Goal: Obtain resource: Download file/media

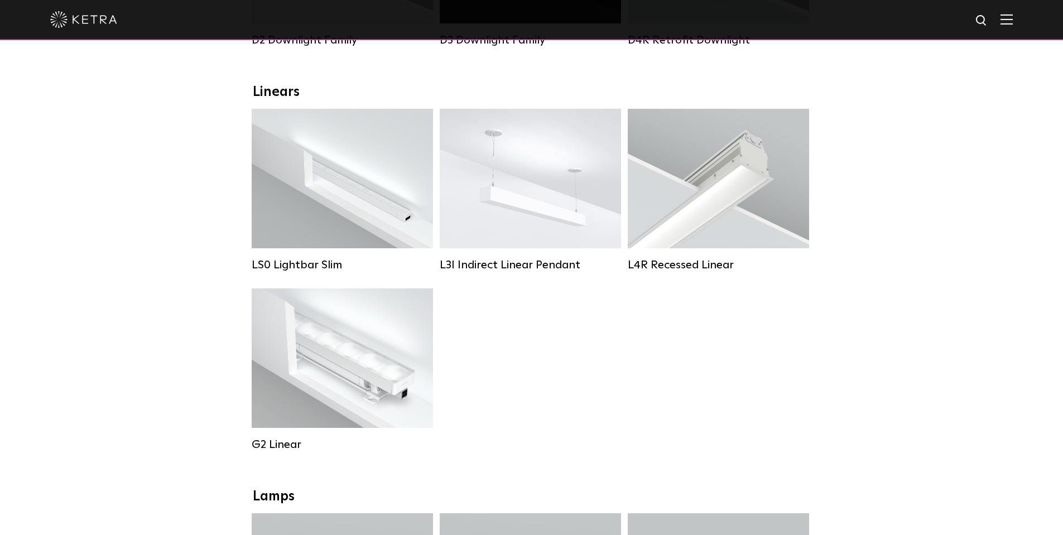
scroll to position [391, 0]
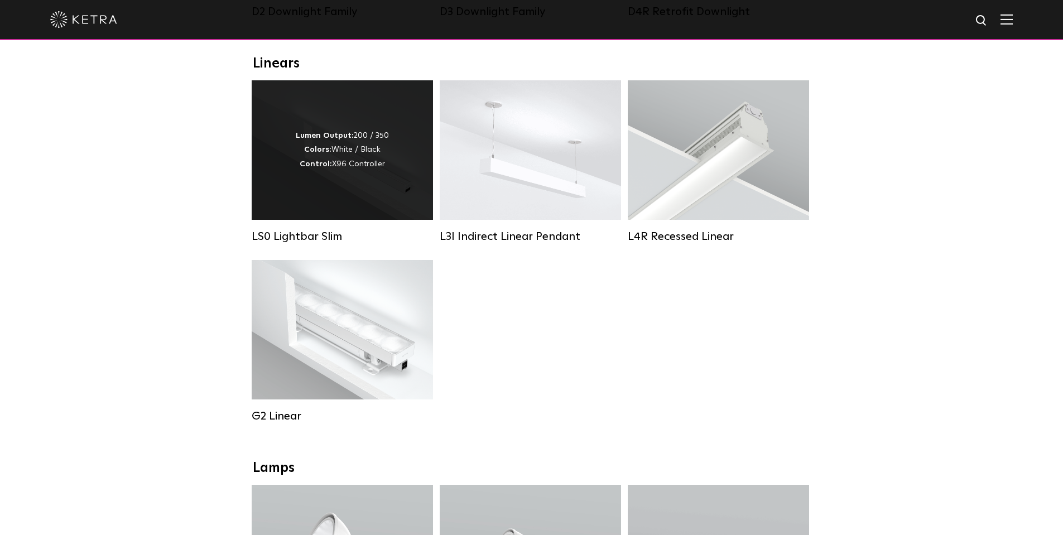
click at [332, 191] on div "Lumen Output: 200 / 350 Colors: White / Black Control: X96 Controller" at bounding box center [342, 149] width 181 height 139
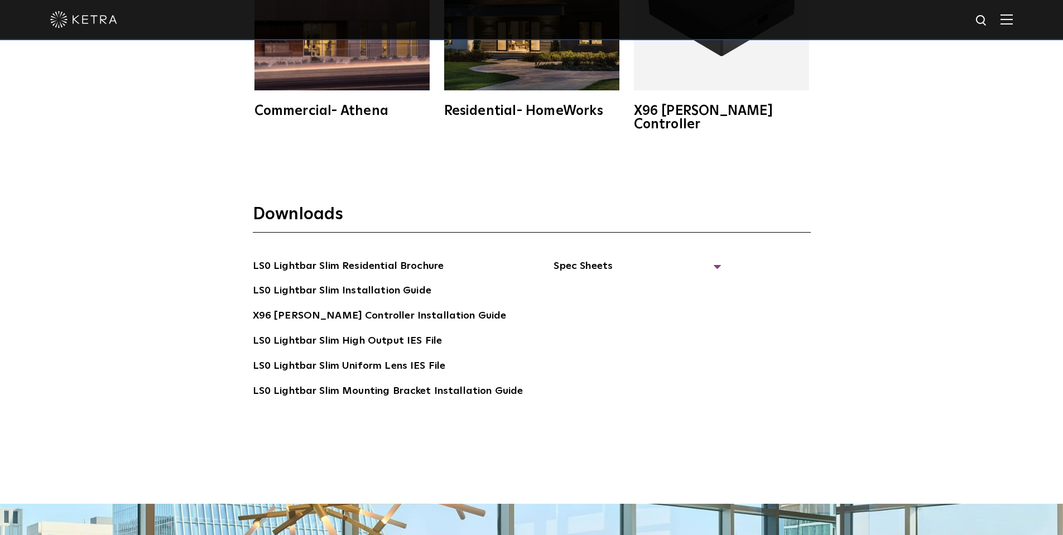
scroll to position [2231, 0]
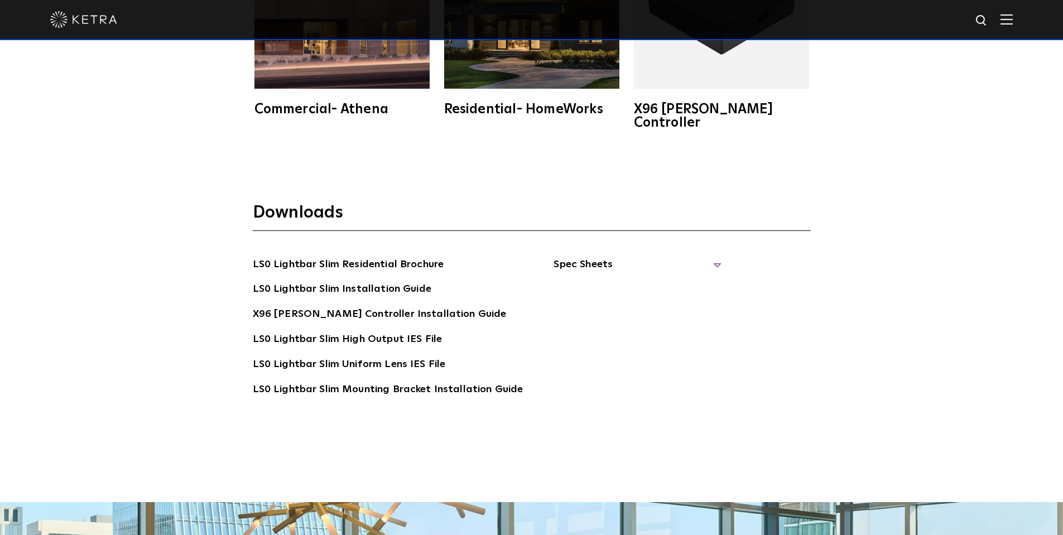
click at [581, 257] on span "Spec Sheets" at bounding box center [636, 269] width 167 height 25
click at [470, 257] on li "LS0 Lightbar Slim Residential Brochure" at bounding box center [388, 266] width 271 height 18
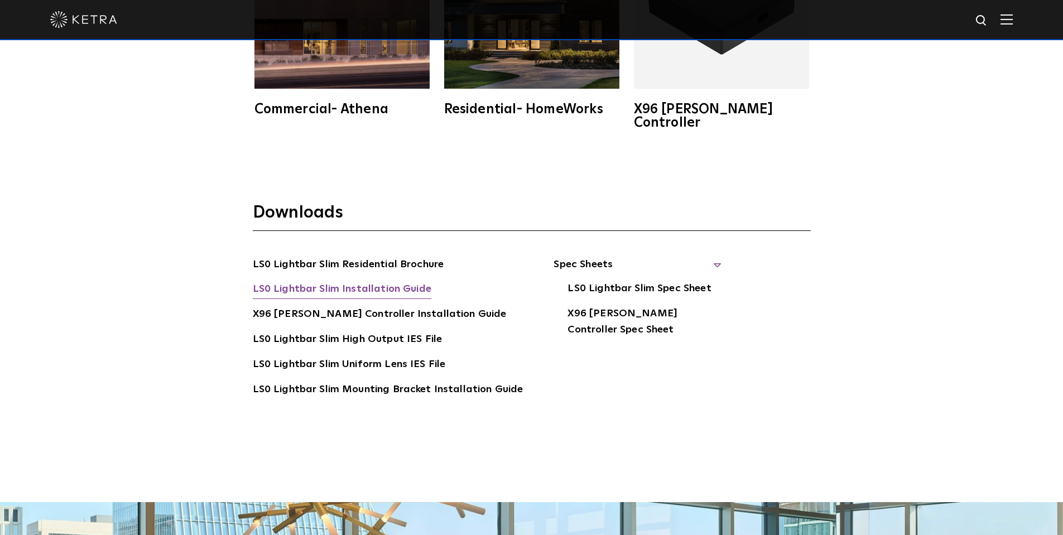
click at [402, 281] on link "LS0 Lightbar Slim Installation Guide" at bounding box center [342, 290] width 179 height 18
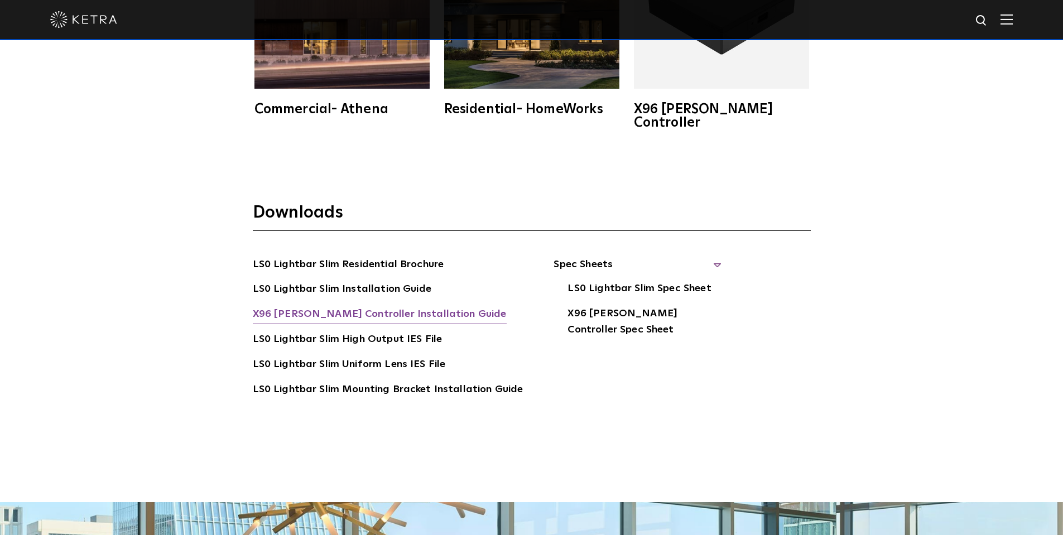
click at [412, 306] on link "X96 [PERSON_NAME] Controller Installation Guide" at bounding box center [380, 315] width 254 height 18
